Goal: Find contact information: Find contact information

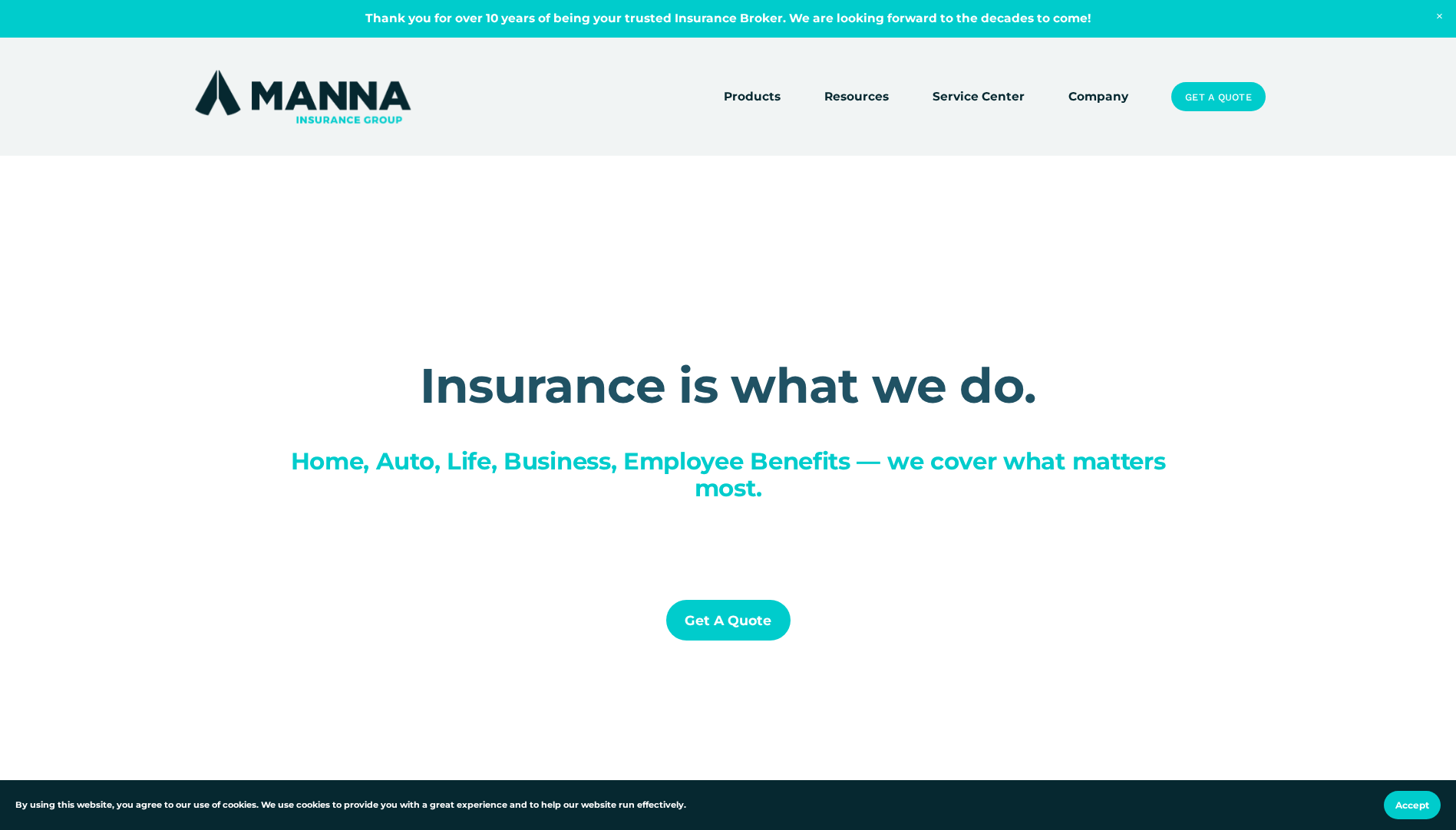
drag, startPoint x: 0, startPoint y: 0, endPoint x: 1119, endPoint y: 84, distance: 1122.1
click at [1119, 84] on div at bounding box center [728, 440] width 1456 height 880
click at [1099, 95] on link "Company" at bounding box center [1098, 97] width 60 height 22
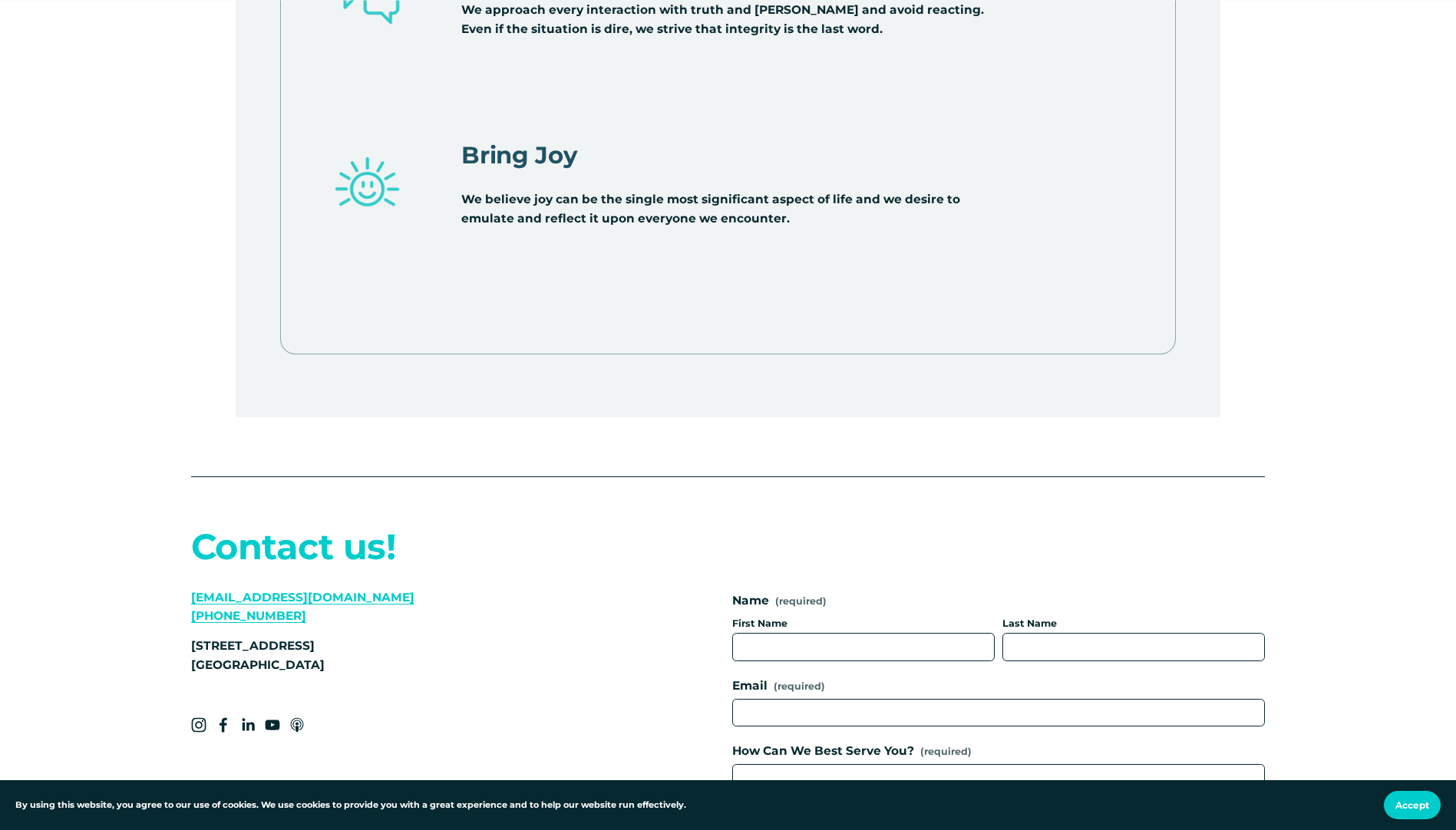
scroll to position [6292, 0]
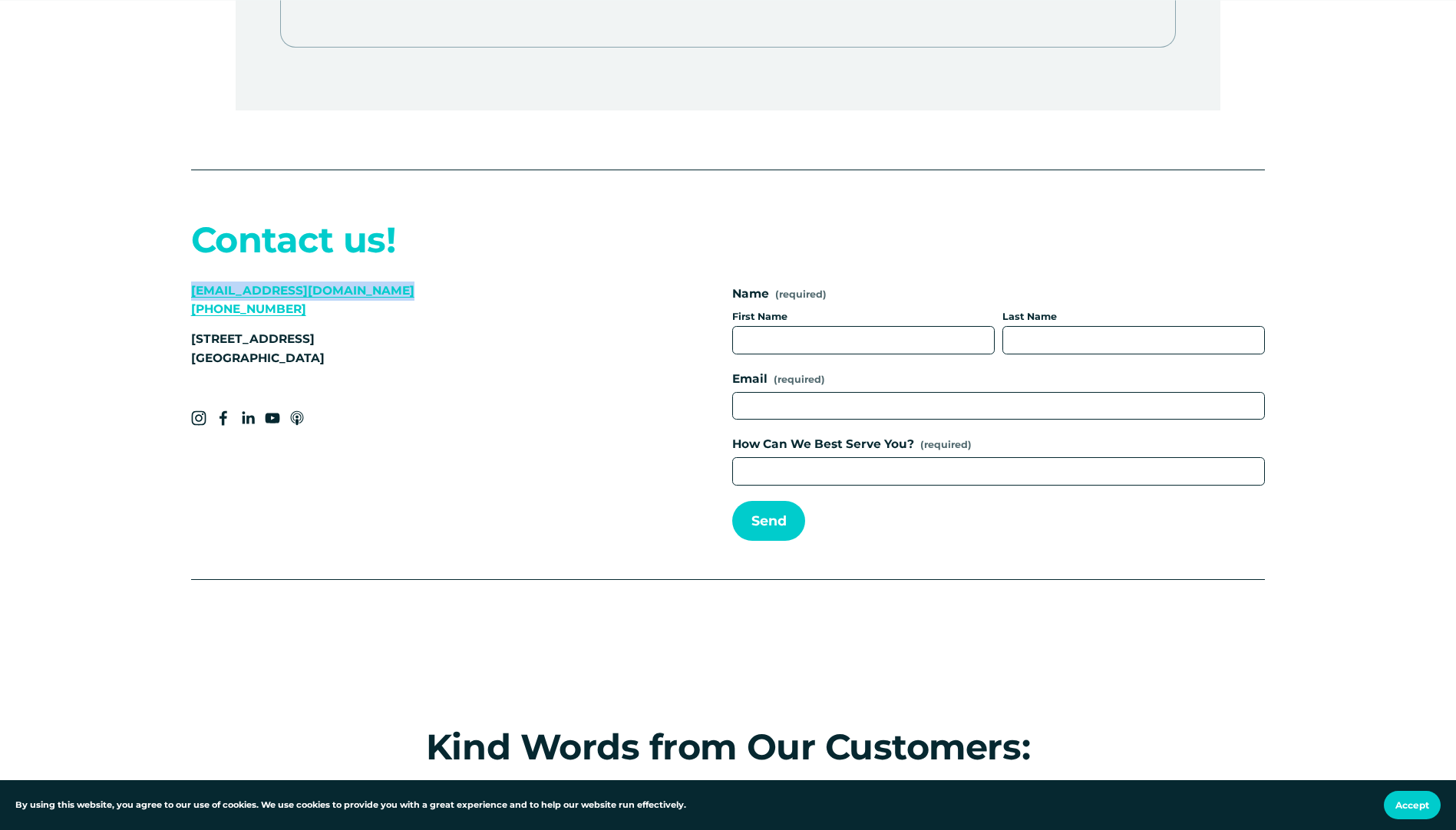
drag, startPoint x: 399, startPoint y: 277, endPoint x: 174, endPoint y: 273, distance: 225.0
click at [174, 273] on div "Contact us! [EMAIL_ADDRESS][DOMAIN_NAME] [PHONE_NUMBER] [STREET_ADDRESS] Name (…" at bounding box center [728, 390] width 1456 height 464
